Goal: Transaction & Acquisition: Purchase product/service

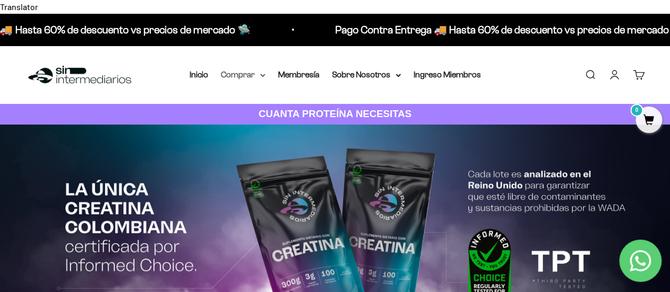
click at [233, 68] on summary "Comprar" at bounding box center [243, 75] width 44 height 14
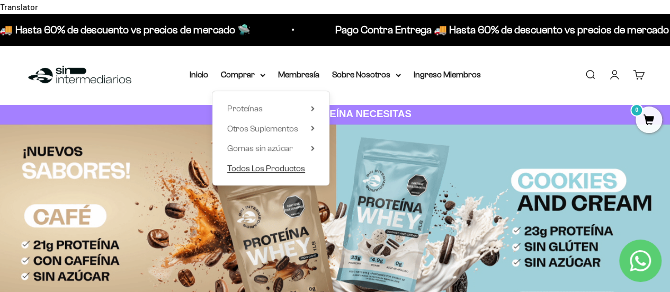
click at [292, 163] on span "Todos Los Productos" at bounding box center [266, 167] width 78 height 9
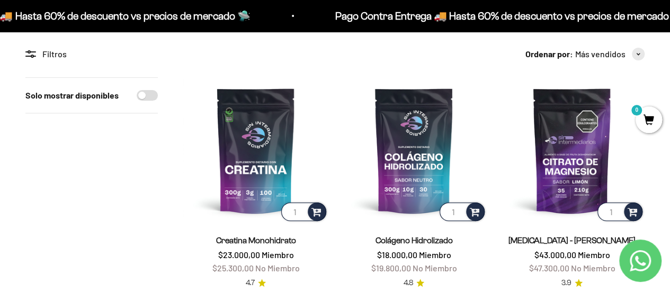
scroll to position [110, 0]
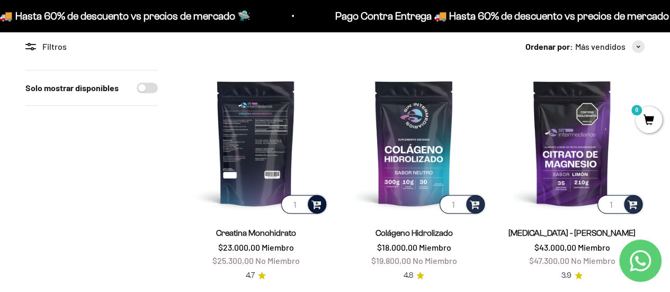
click at [318, 198] on span at bounding box center [316, 204] width 10 height 12
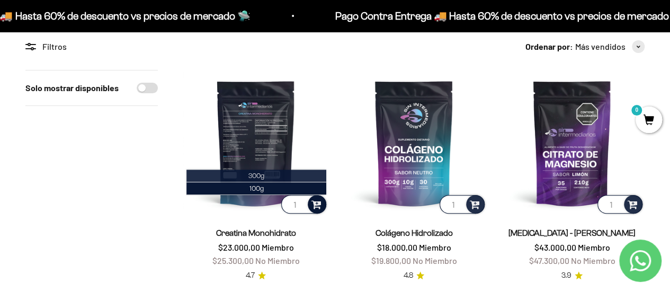
click at [271, 169] on li "300g" at bounding box center [256, 175] width 140 height 13
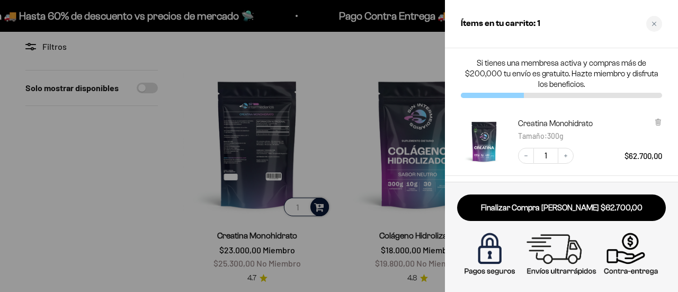
click at [646, 156] on span "$62.700,00" at bounding box center [643, 156] width 38 height 10
click at [644, 159] on span "$62.700,00" at bounding box center [643, 156] width 38 height 10
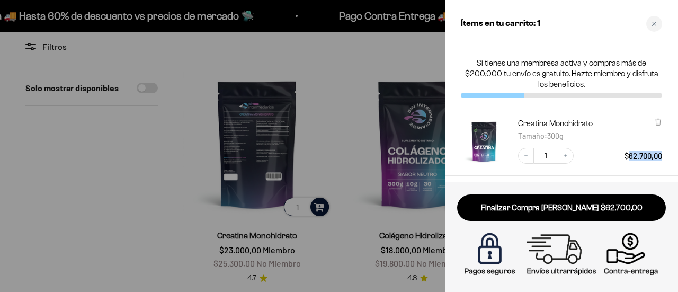
click at [644, 159] on span "$62.700,00" at bounding box center [643, 156] width 38 height 10
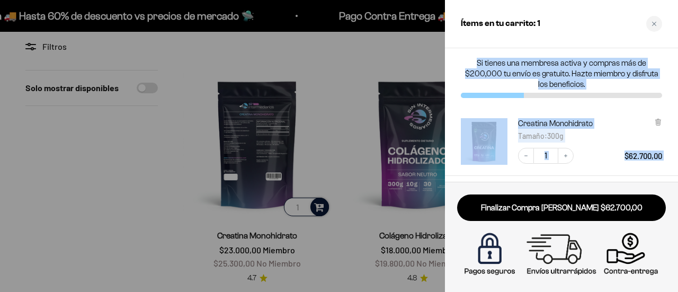
drag, startPoint x: 644, startPoint y: 159, endPoint x: 555, endPoint y: 72, distance: 124.7
click at [555, 72] on div "Si tienes una membresa activa y compras más de $200,000 tu envío es gratuito. H…" at bounding box center [561, 114] width 233 height 133
click at [555, 72] on p "Si tienes una membresa activa y compras más de $200,000 tu envío es gratuito. H…" at bounding box center [561, 74] width 201 height 32
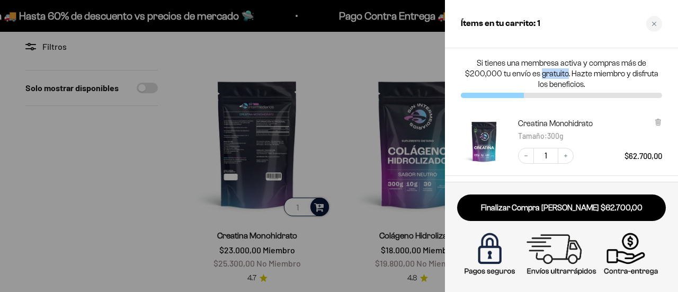
click at [555, 72] on p "Si tienes una membresa activa y compras más de $200,000 tu envío es gratuito. H…" at bounding box center [561, 74] width 201 height 32
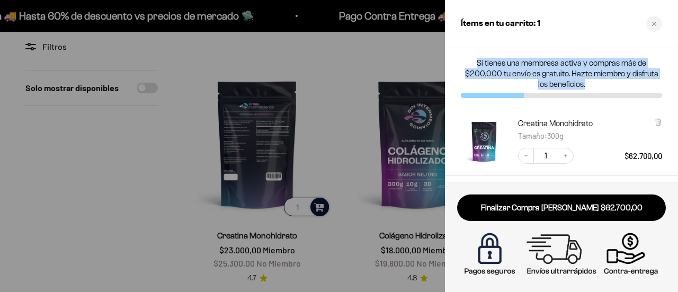
click at [555, 72] on p "Si tienes una membresa activa y compras más de $200,000 tu envío es gratuito. H…" at bounding box center [561, 74] width 201 height 32
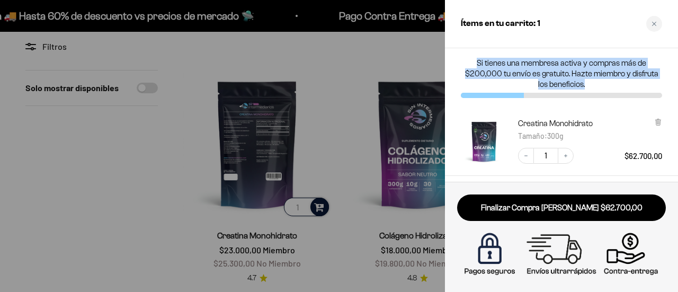
click at [555, 72] on p "Si tienes una membresa activa y compras más de $200,000 tu envío es gratuito. H…" at bounding box center [561, 74] width 201 height 32
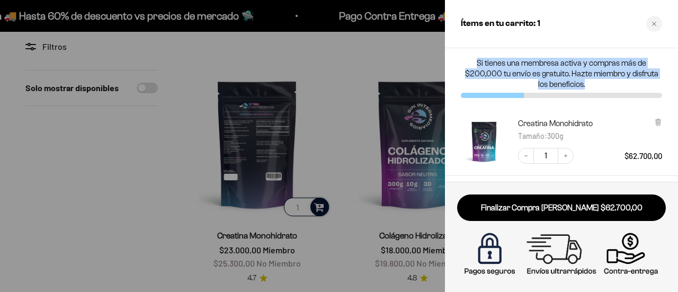
click at [555, 72] on p "Si tienes una membresa activa y compras más de $200,000 tu envío es gratuito. H…" at bounding box center [561, 74] width 201 height 32
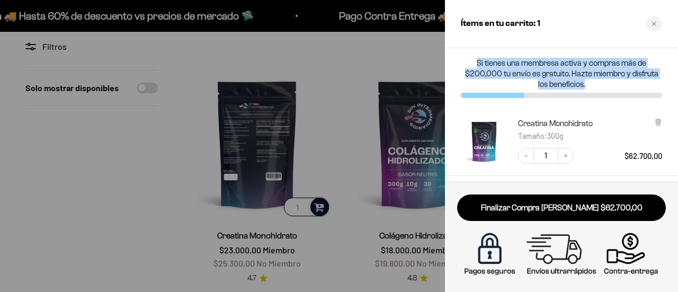
click at [555, 72] on p "Si tienes una membresa activa y compras más de $200,000 tu envío es gratuito. H…" at bounding box center [561, 74] width 201 height 32
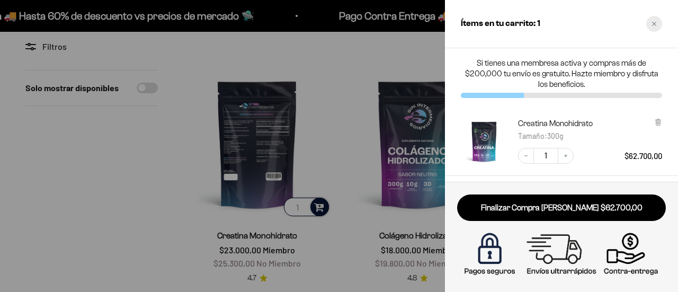
click at [656, 30] on div "Close cart" at bounding box center [654, 24] width 16 height 16
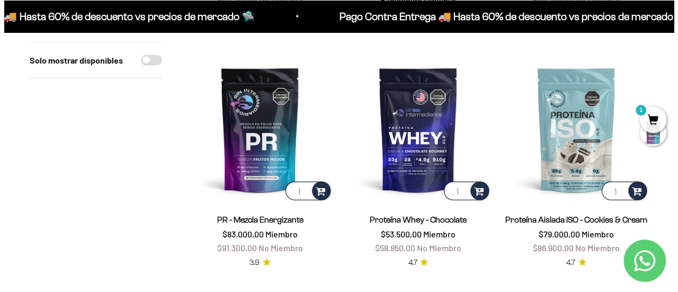
scroll to position [1085, 0]
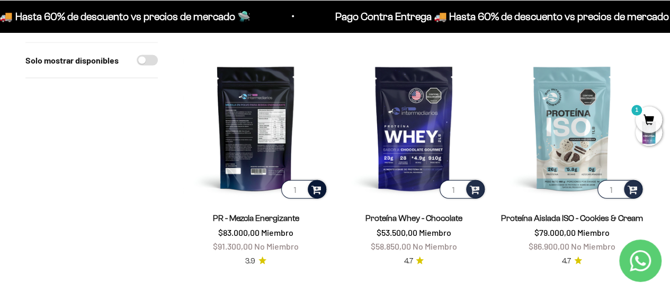
click at [313, 183] on span at bounding box center [316, 189] width 10 height 12
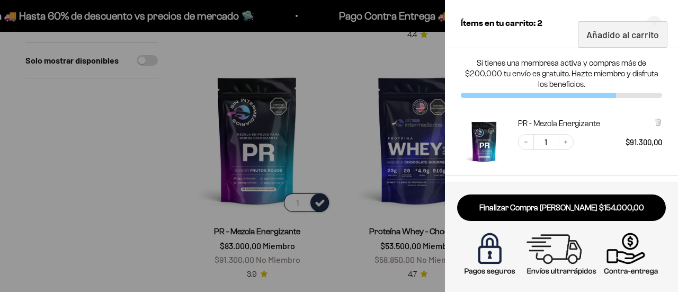
click at [583, 79] on p "Si tienes una membresa activa y compras más de $200,000 tu envío es gratuito. H…" at bounding box center [561, 74] width 201 height 32
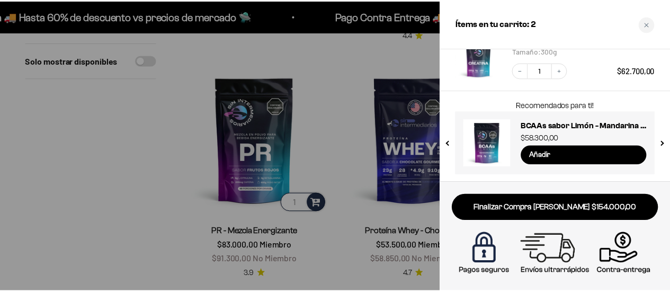
scroll to position [154, 0]
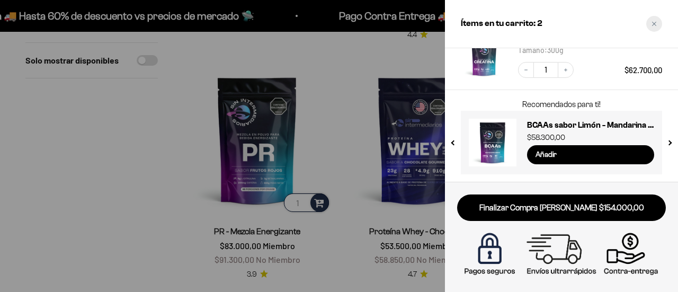
click at [652, 25] on icon "Close cart" at bounding box center [654, 24] width 4 height 4
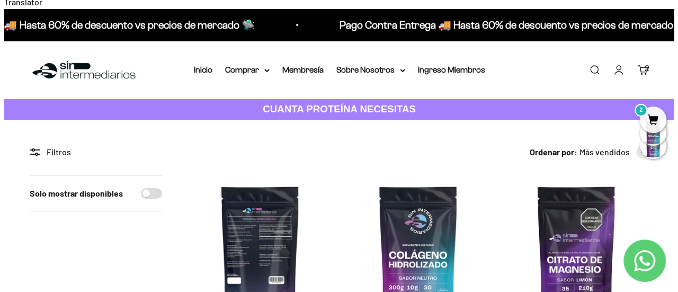
scroll to position [0, 0]
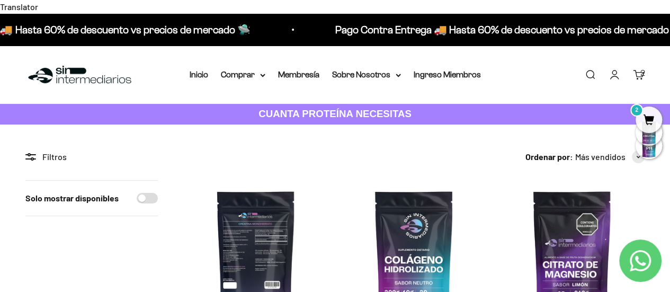
click at [645, 115] on span "2" at bounding box center [648, 119] width 26 height 26
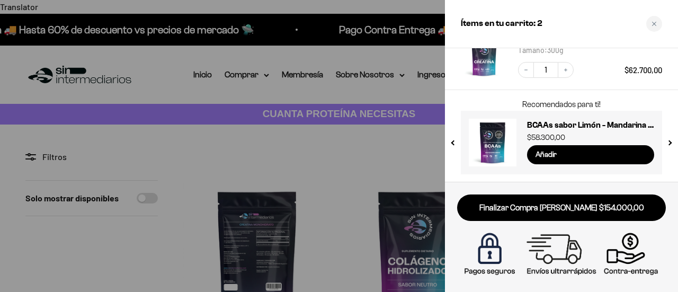
click at [639, 93] on div "Recomendados para ti! Proteína Whey - Sin Sabor $97.900,00 Sin Sabor / 2 libras…" at bounding box center [561, 136] width 233 height 92
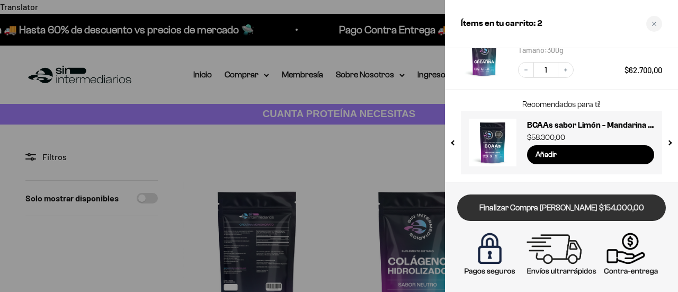
click at [601, 211] on link "Finalizar Compra Segura $154.000,00" at bounding box center [561, 207] width 209 height 27
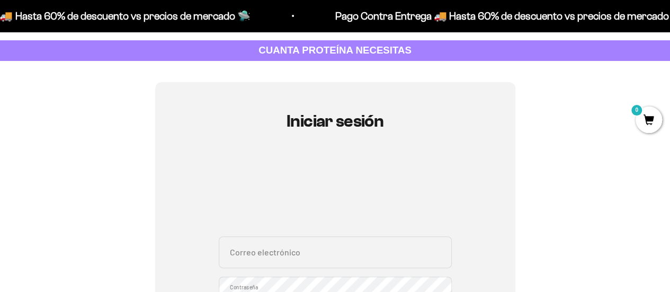
scroll to position [85, 0]
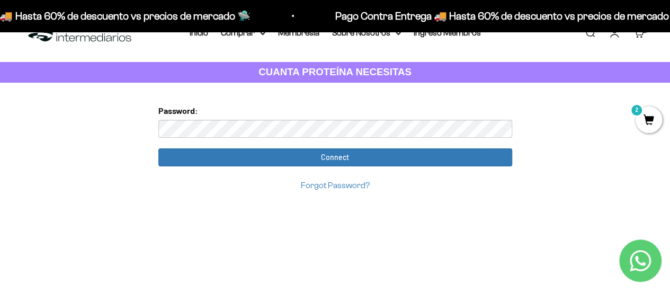
scroll to position [47, 0]
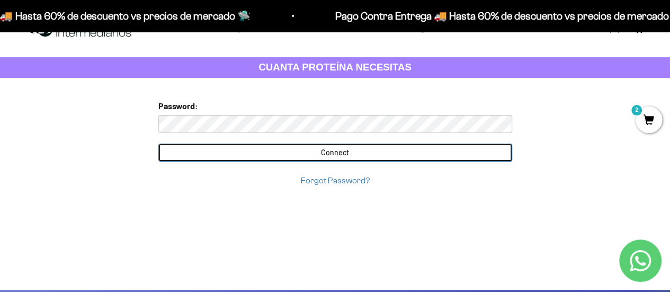
click at [428, 144] on input "Connect" at bounding box center [335, 153] width 354 height 18
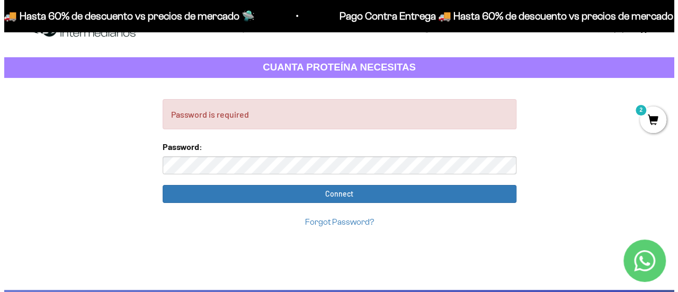
scroll to position [0, 0]
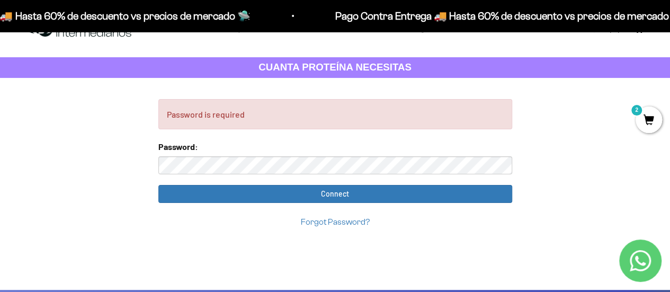
click at [641, 121] on span "2" at bounding box center [648, 119] width 26 height 26
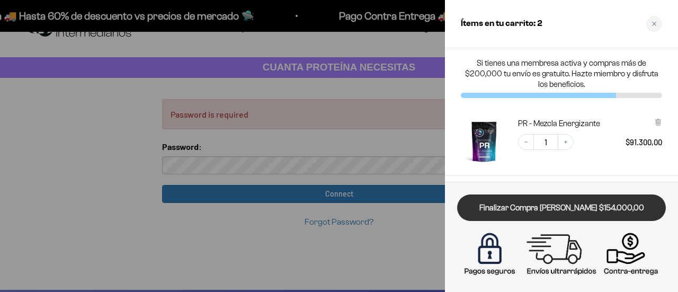
click at [613, 205] on link "Finalizar Compra Segura $154.000,00" at bounding box center [561, 207] width 209 height 27
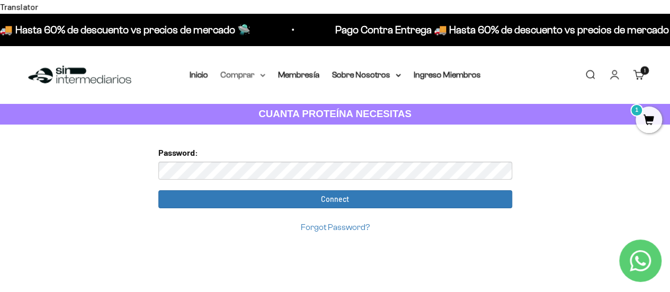
click at [247, 68] on summary "Comprar" at bounding box center [243, 75] width 44 height 14
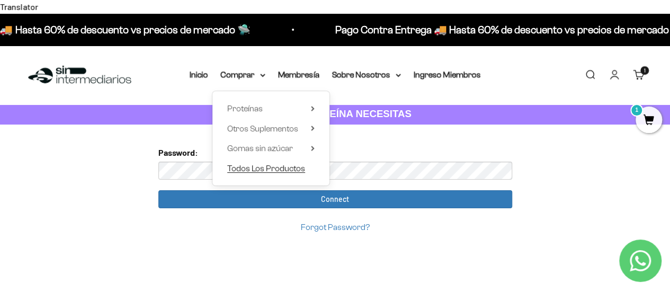
click at [304, 163] on span "Todos Los Productos" at bounding box center [266, 167] width 78 height 9
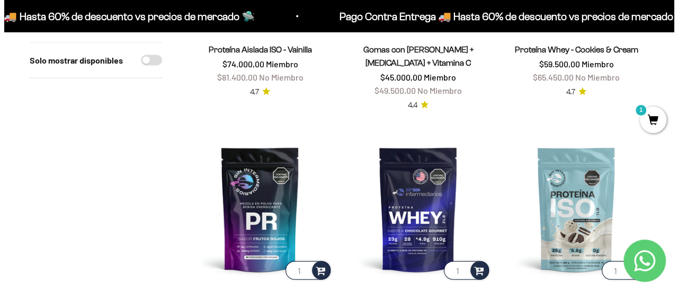
scroll to position [1123, 0]
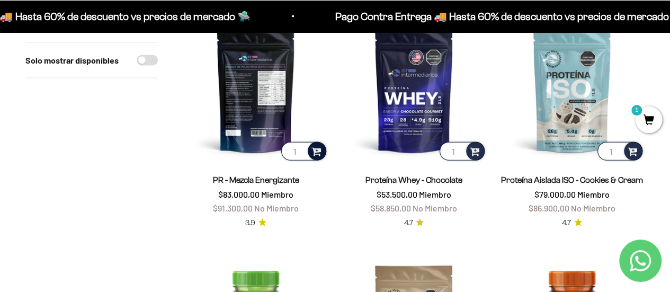
click at [316, 145] on span at bounding box center [316, 151] width 10 height 12
